Goal: Entertainment & Leisure: Consume media (video, audio)

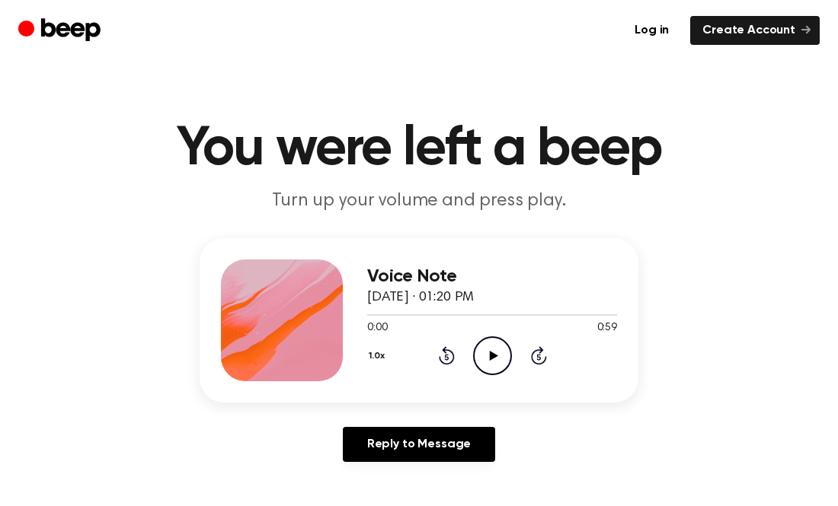
click at [490, 345] on icon "Play Audio" at bounding box center [492, 356] width 39 height 39
drag, startPoint x: 424, startPoint y: 317, endPoint x: 337, endPoint y: 322, distance: 87.0
click at [337, 322] on div "Voice Note August 17, 2024 · 01:20 PM 0:15 0:59 Your browser does not support t…" at bounding box center [419, 320] width 439 height 165
click at [394, 318] on div at bounding box center [492, 314] width 250 height 12
click at [392, 317] on div at bounding box center [492, 314] width 250 height 12
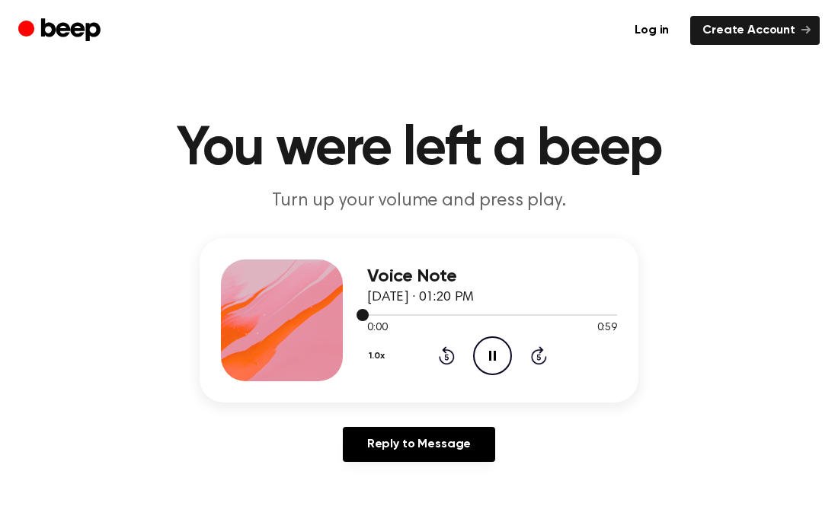
click at [394, 318] on div at bounding box center [492, 314] width 250 height 12
click at [498, 362] on icon "Pause Audio" at bounding box center [492, 356] width 39 height 39
click at [498, 362] on icon "Play Audio" at bounding box center [492, 356] width 39 height 39
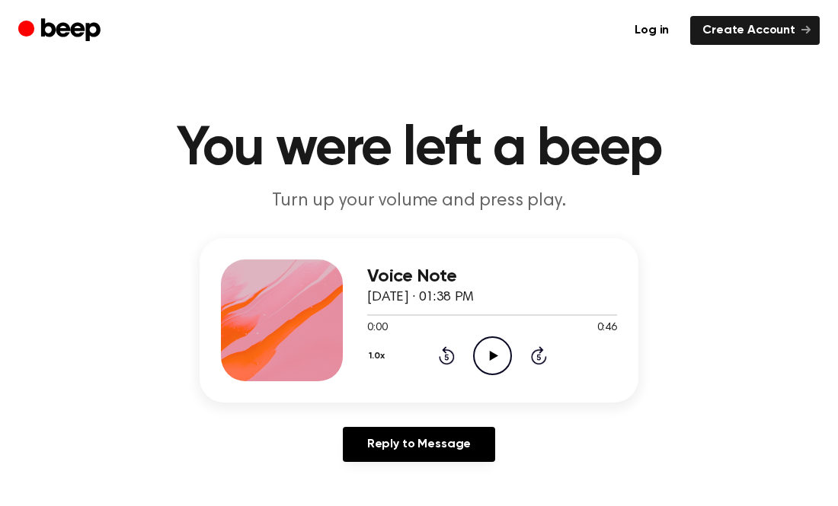
click at [494, 351] on icon "Play Audio" at bounding box center [492, 356] width 39 height 39
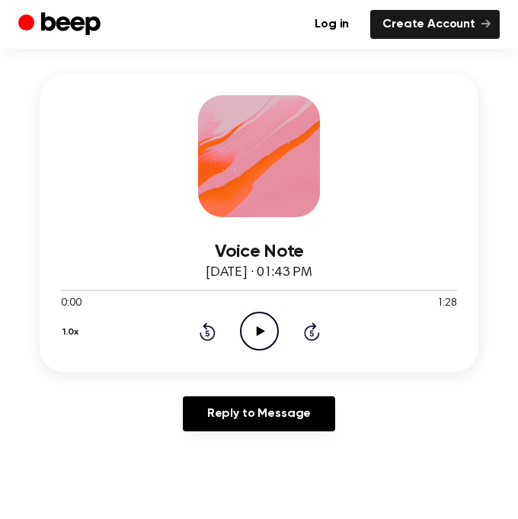
scroll to position [193, 0]
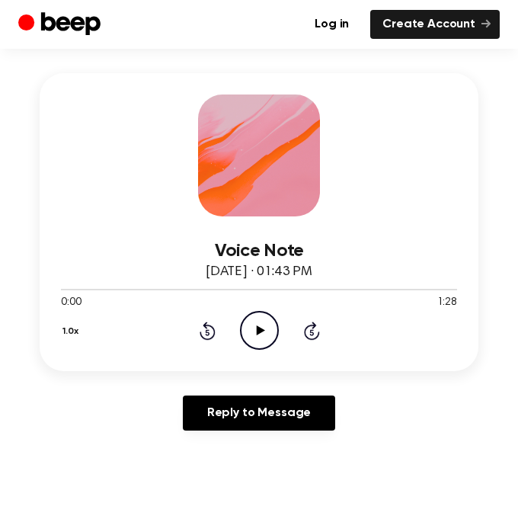
click at [271, 335] on icon "Play Audio" at bounding box center [259, 330] width 39 height 39
drag, startPoint x: 430, startPoint y: 286, endPoint x: 451, endPoint y: 287, distance: 21.3
click at [451, 287] on div at bounding box center [259, 289] width 396 height 12
drag, startPoint x: 66, startPoint y: 292, endPoint x: 101, endPoint y: 292, distance: 35.0
click at [101, 292] on div at bounding box center [259, 289] width 396 height 12
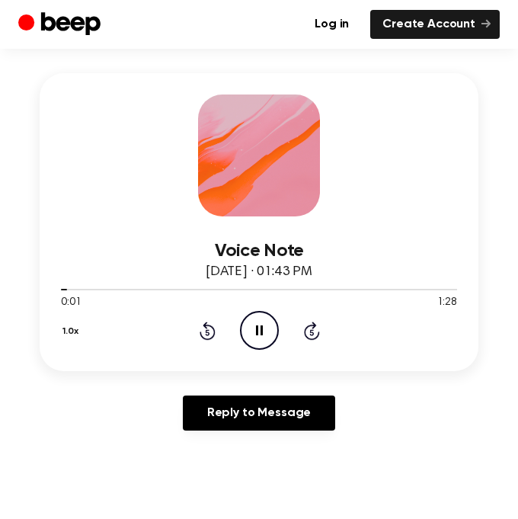
click at [308, 334] on icon "Skip 5 seconds" at bounding box center [311, 331] width 17 height 20
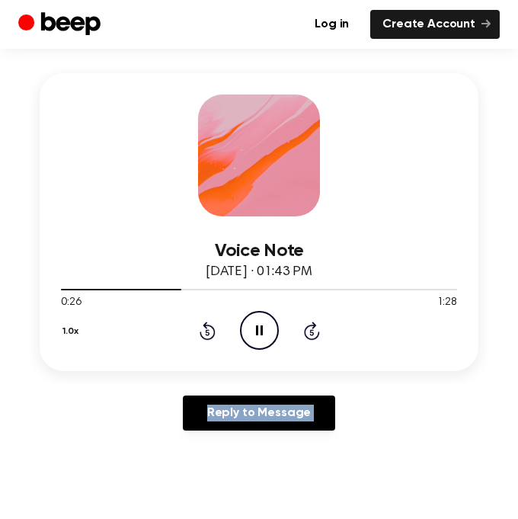
click at [308, 334] on icon "Skip 5 seconds" at bounding box center [311, 331] width 17 height 20
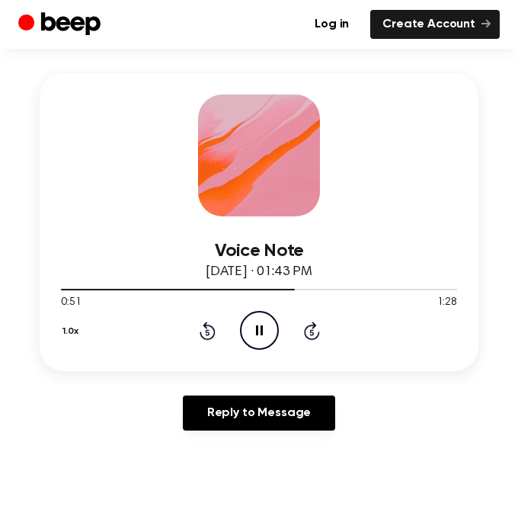
click at [308, 334] on icon "Skip 5 seconds" at bounding box center [311, 331] width 17 height 20
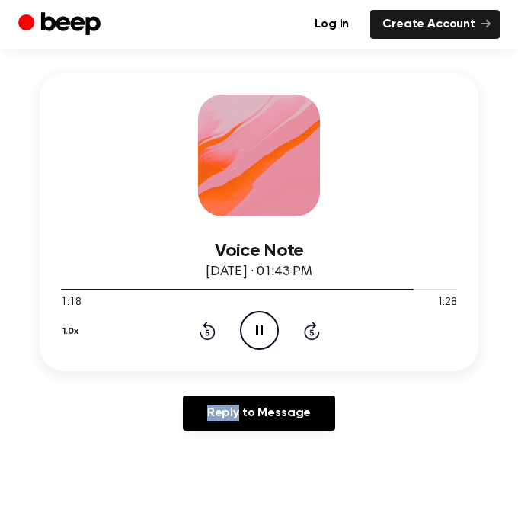
click at [308, 334] on icon "Skip 5 seconds" at bounding box center [311, 331] width 17 height 20
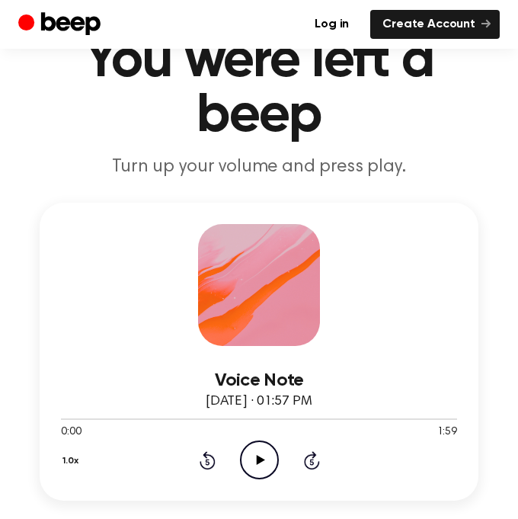
scroll to position [65, 0]
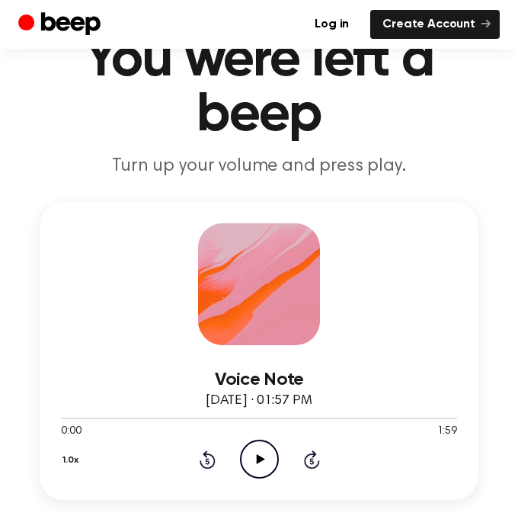
click at [264, 444] on icon "Play Audio" at bounding box center [259, 458] width 39 height 39
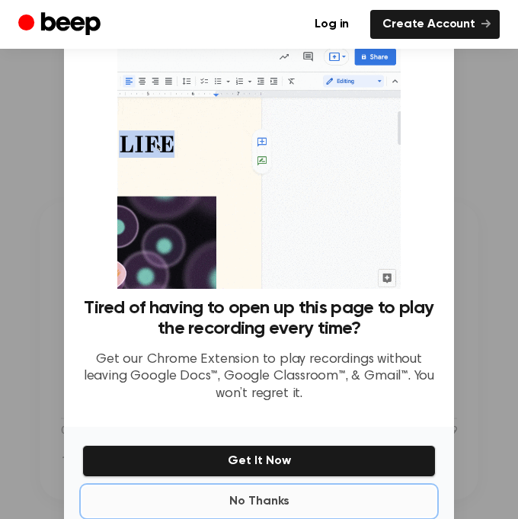
click at [237, 506] on button "No Thanks" at bounding box center [258, 501] width 353 height 30
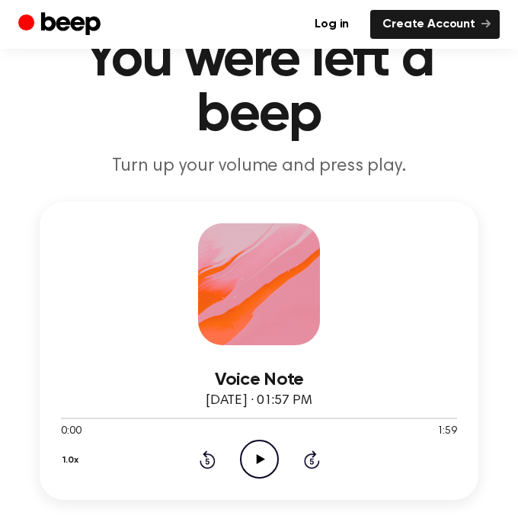
click at [256, 455] on icon at bounding box center [260, 459] width 8 height 10
click at [253, 458] on icon "Pause Audio" at bounding box center [259, 458] width 39 height 39
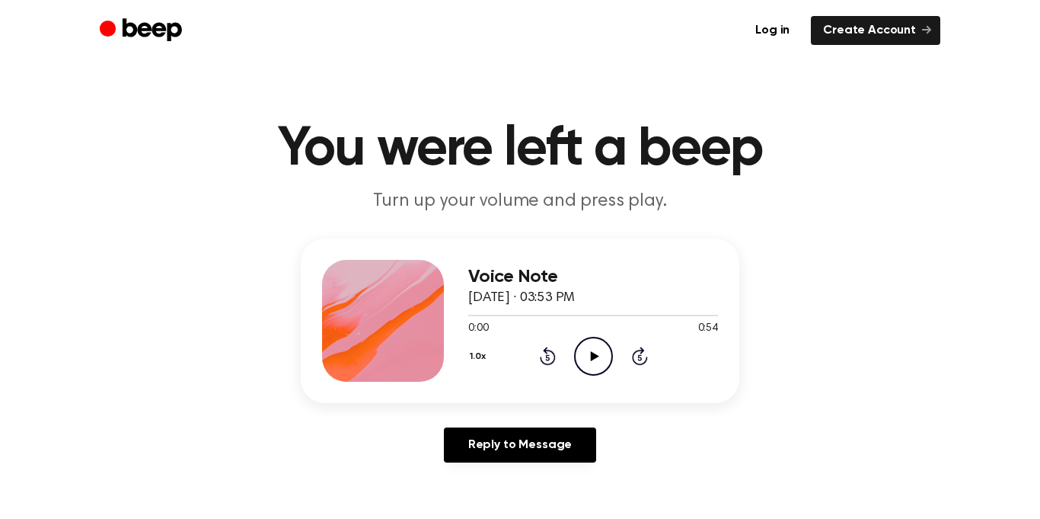
click at [599, 350] on icon "Play Audio" at bounding box center [593, 356] width 39 height 39
